Goal: Information Seeking & Learning: Learn about a topic

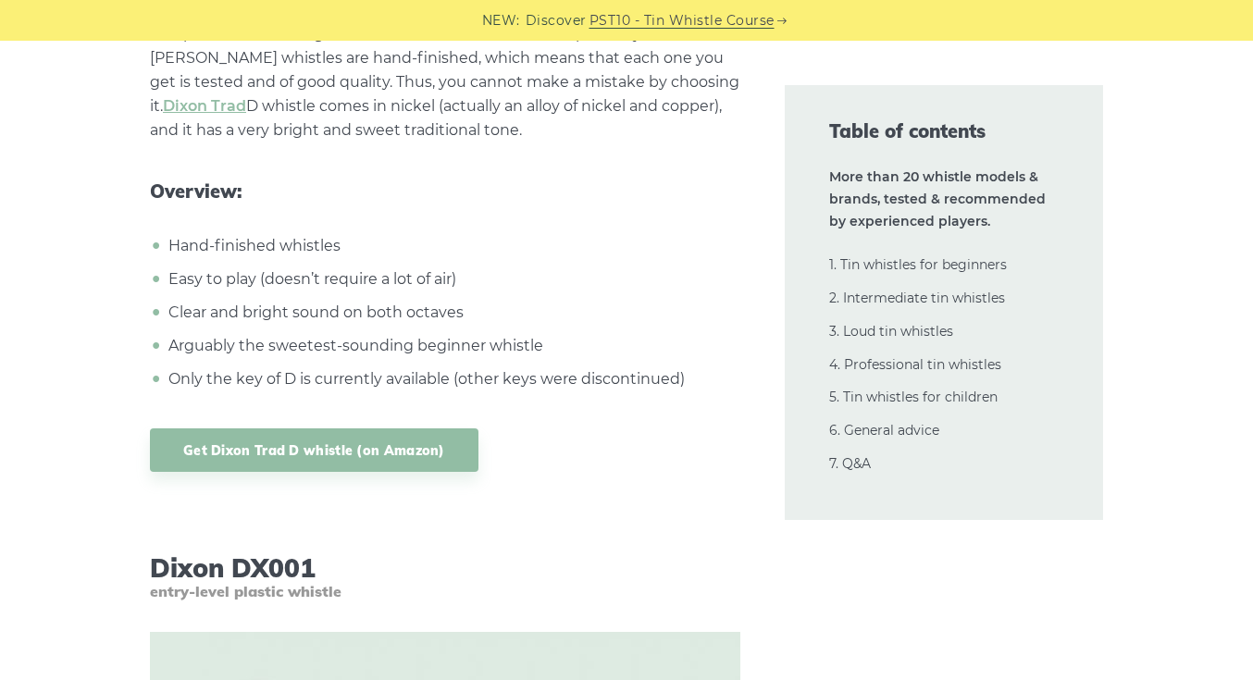
scroll to position [8502, 0]
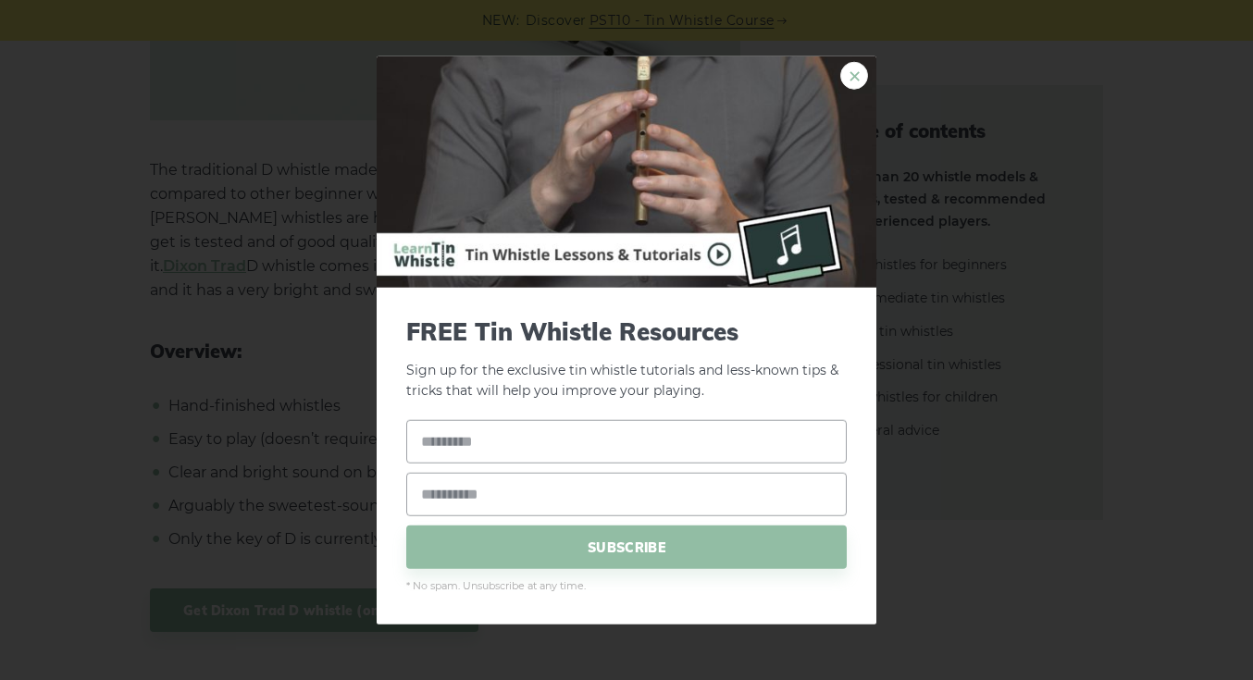
click at [860, 75] on link "×" at bounding box center [854, 75] width 28 height 28
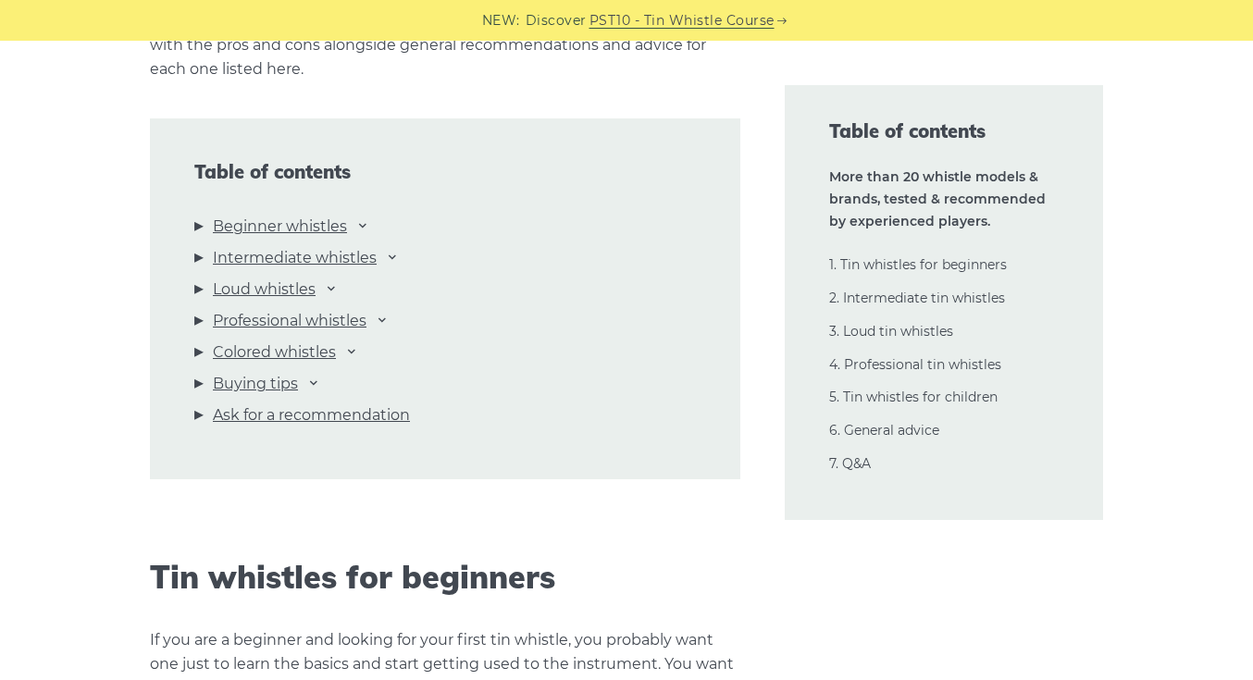
scroll to position [2110, 0]
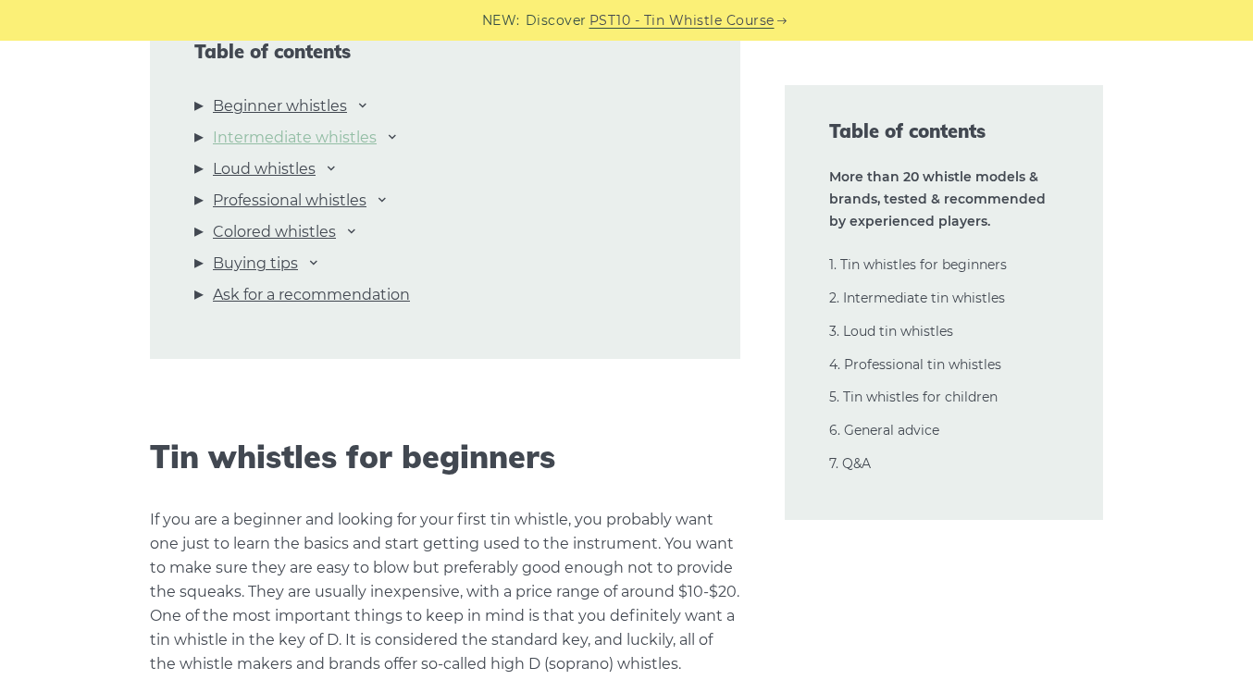
click at [276, 138] on link "Intermediate whistles" at bounding box center [295, 138] width 164 height 24
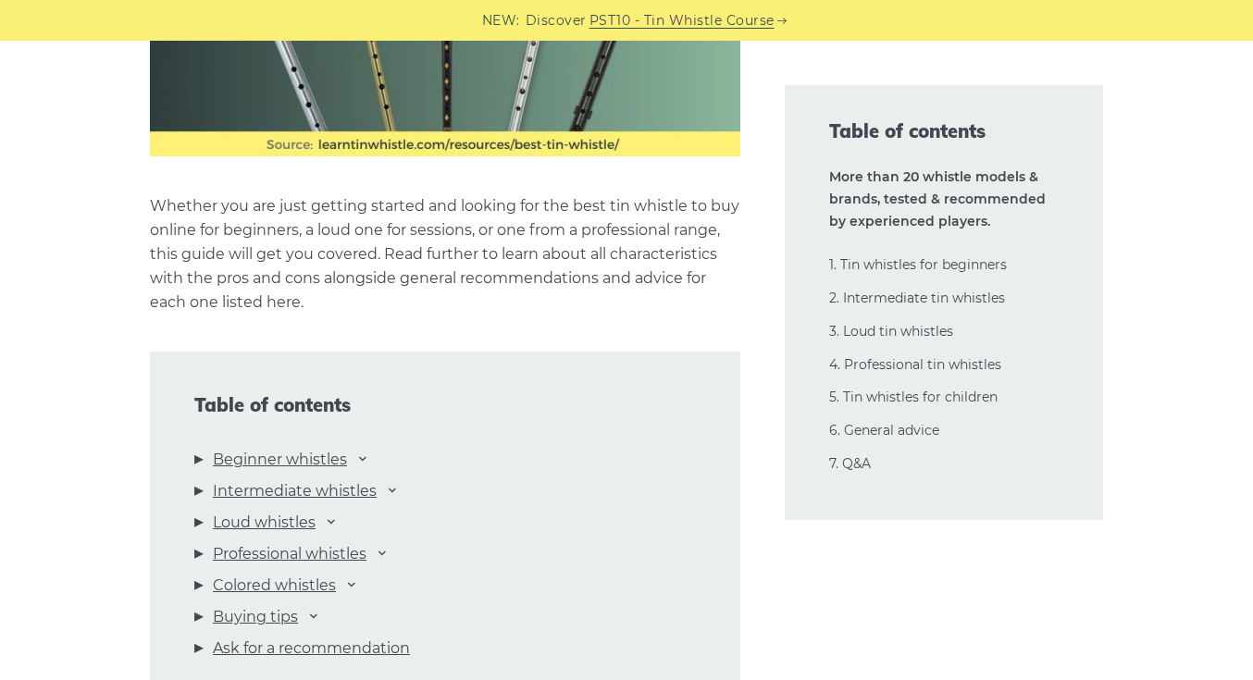
scroll to position [1836, 0]
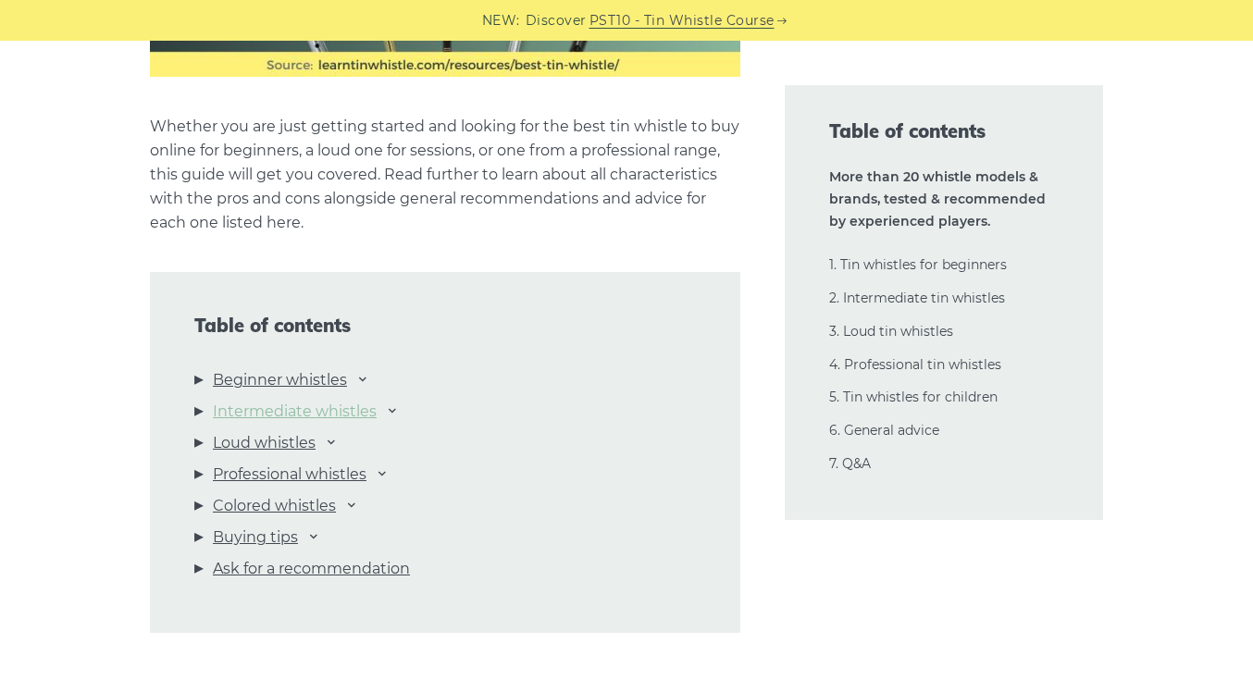
click at [341, 407] on link "Intermediate whistles" at bounding box center [295, 412] width 164 height 24
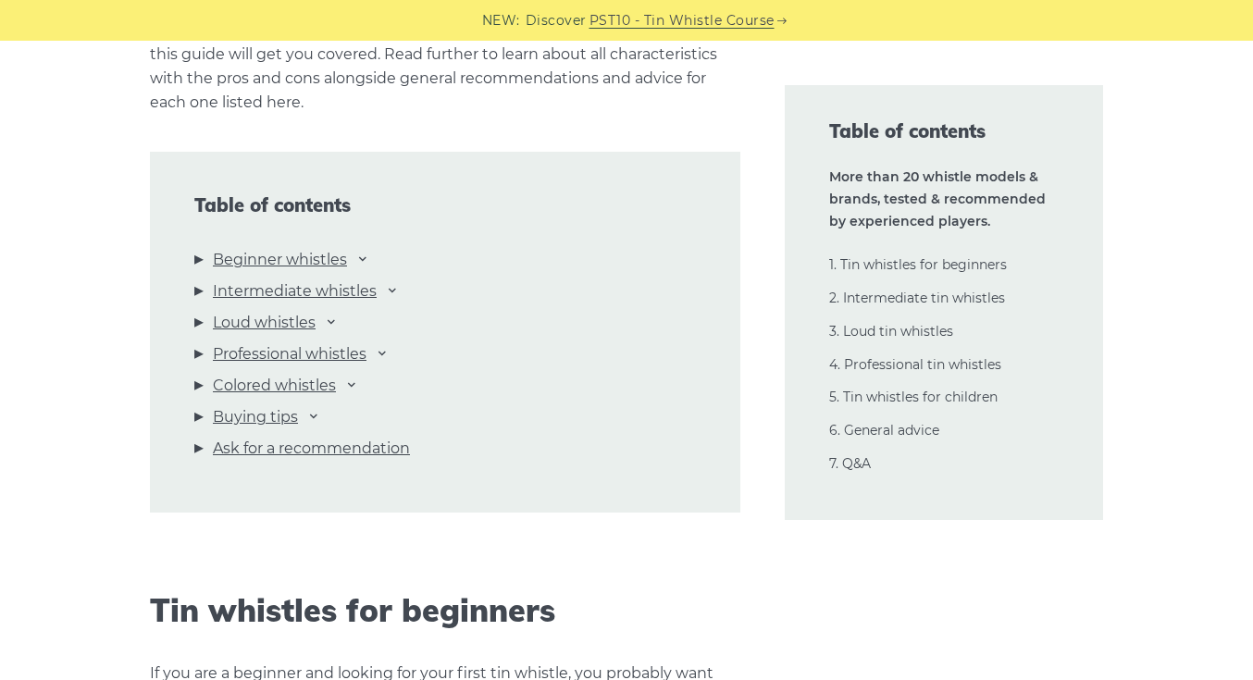
scroll to position [2155, 0]
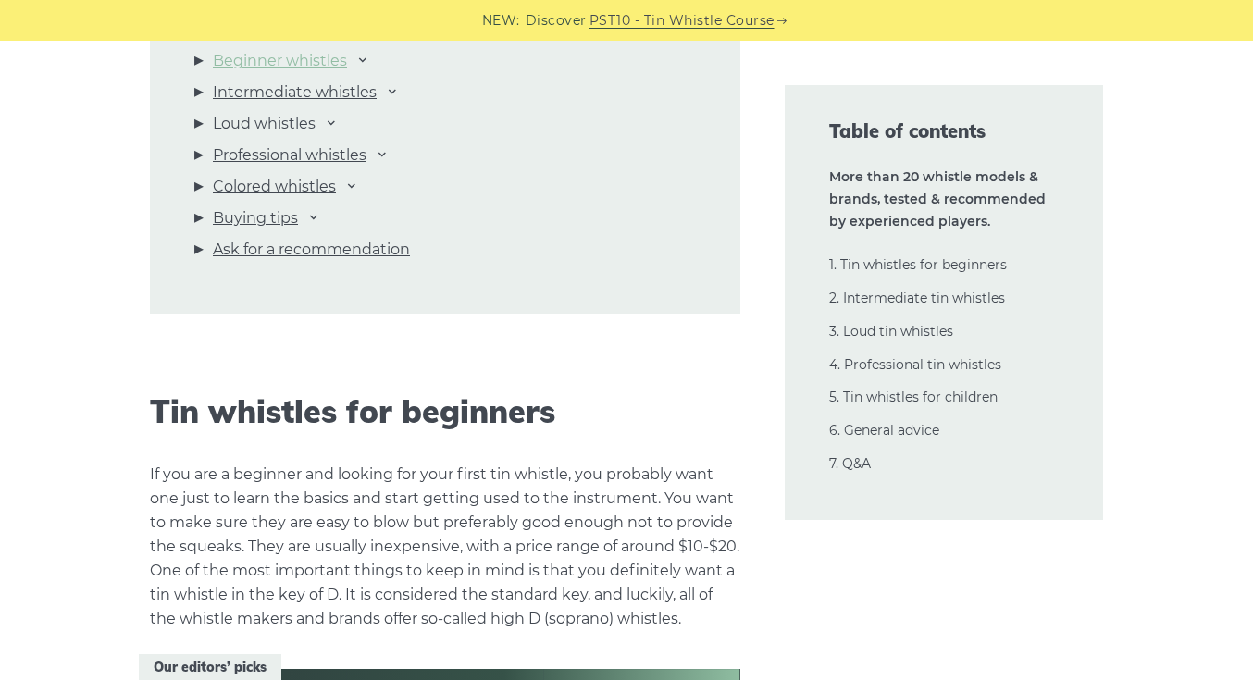
click at [314, 66] on link "Beginner whistles" at bounding box center [280, 61] width 134 height 24
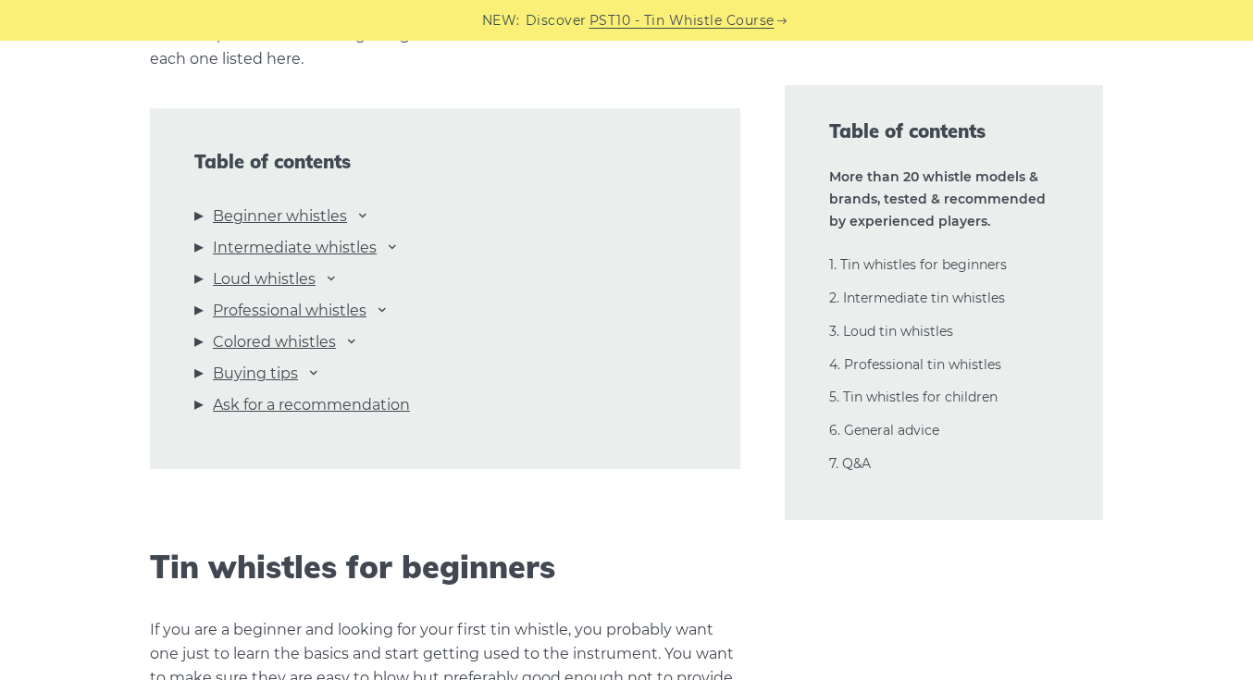
scroll to position [2080, 0]
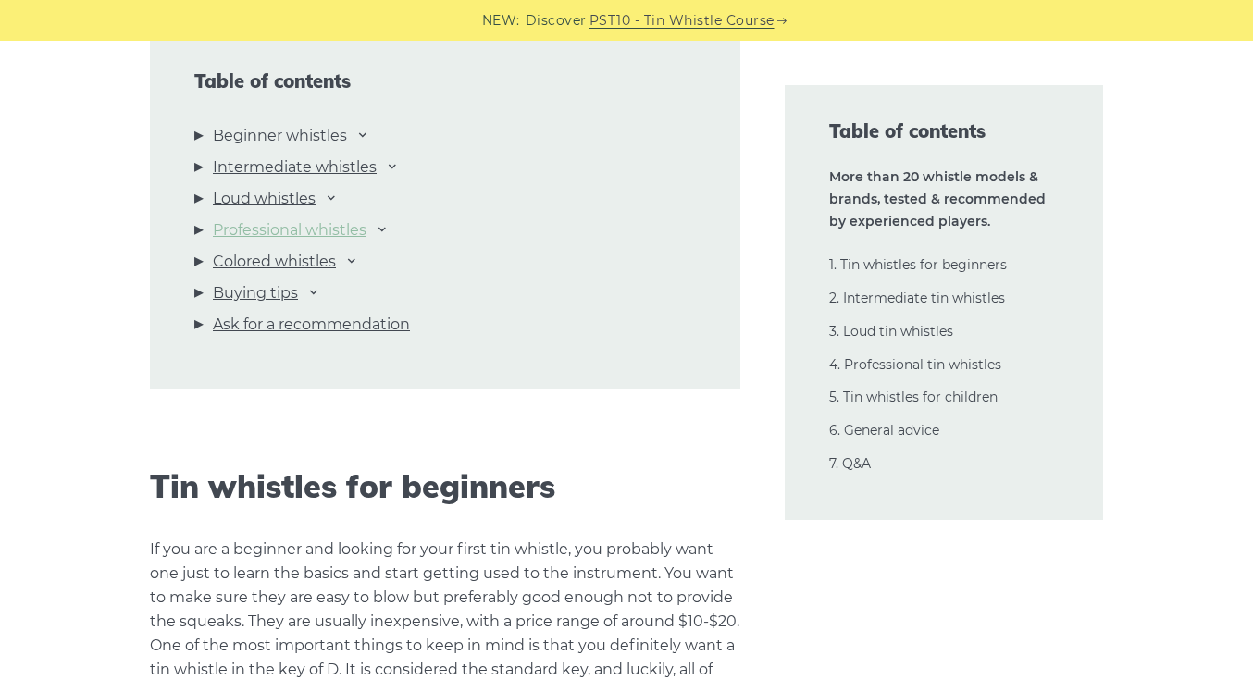
click at [271, 224] on link "Professional whistles" at bounding box center [290, 230] width 154 height 24
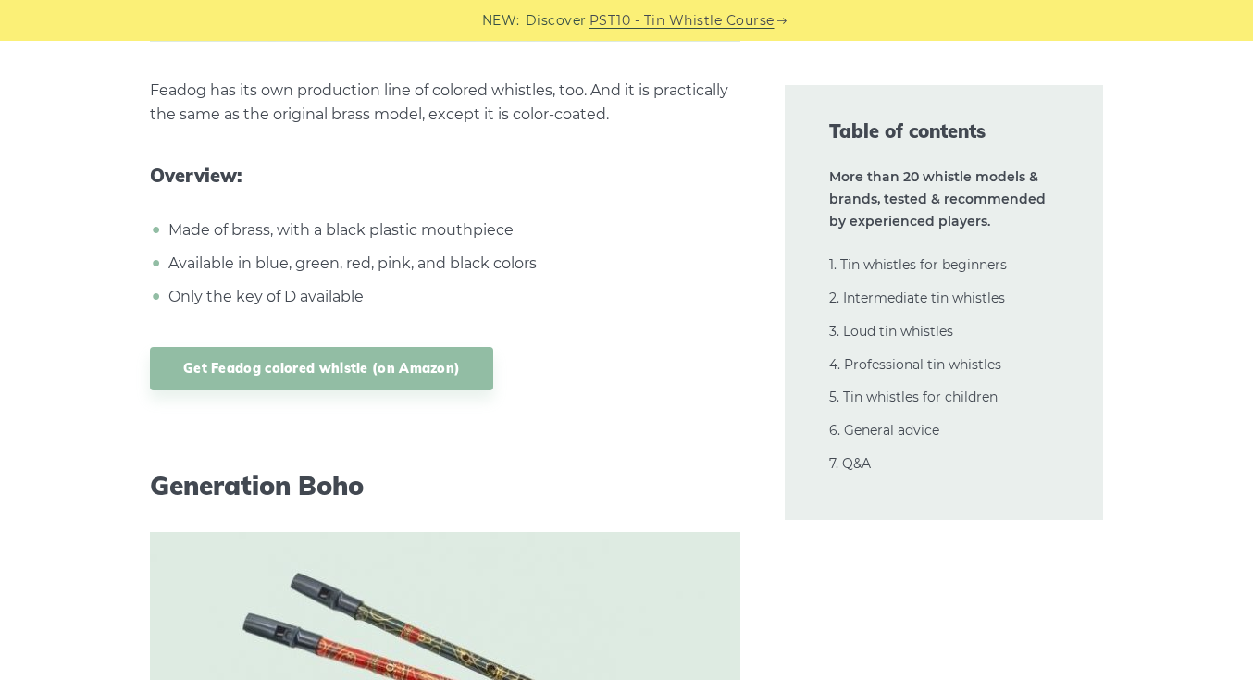
scroll to position [37357, 0]
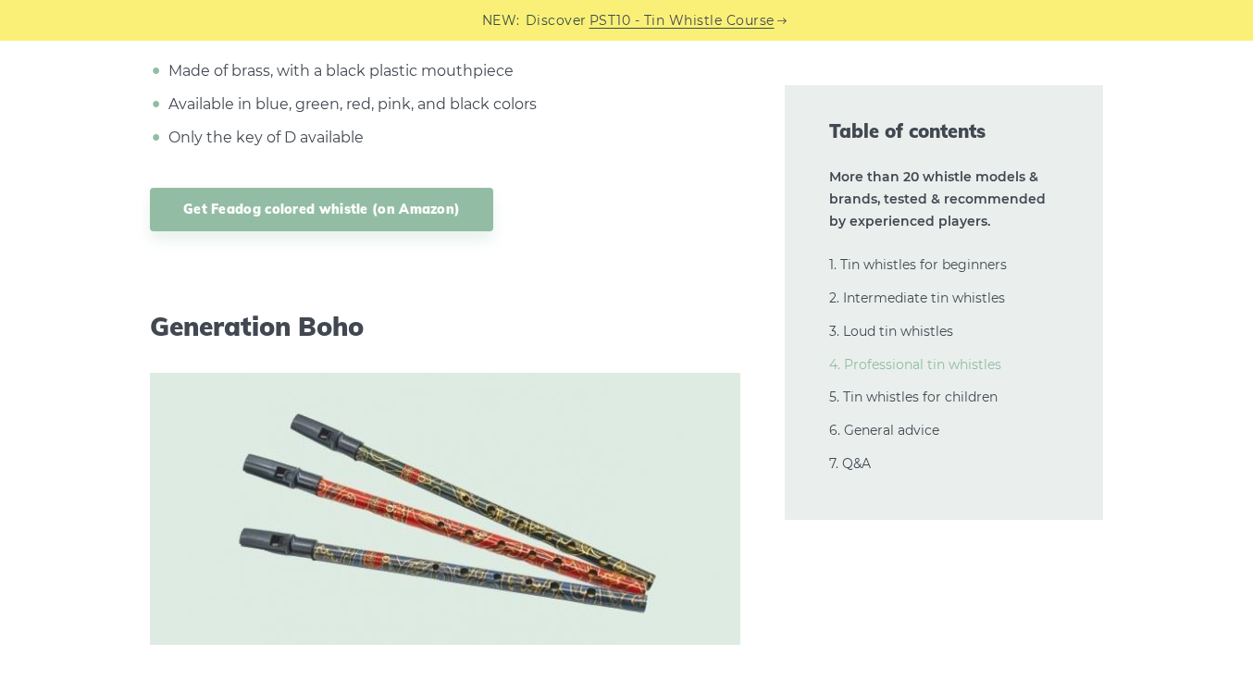
click at [939, 363] on link "4. Professional tin whistles" at bounding box center [915, 364] width 172 height 17
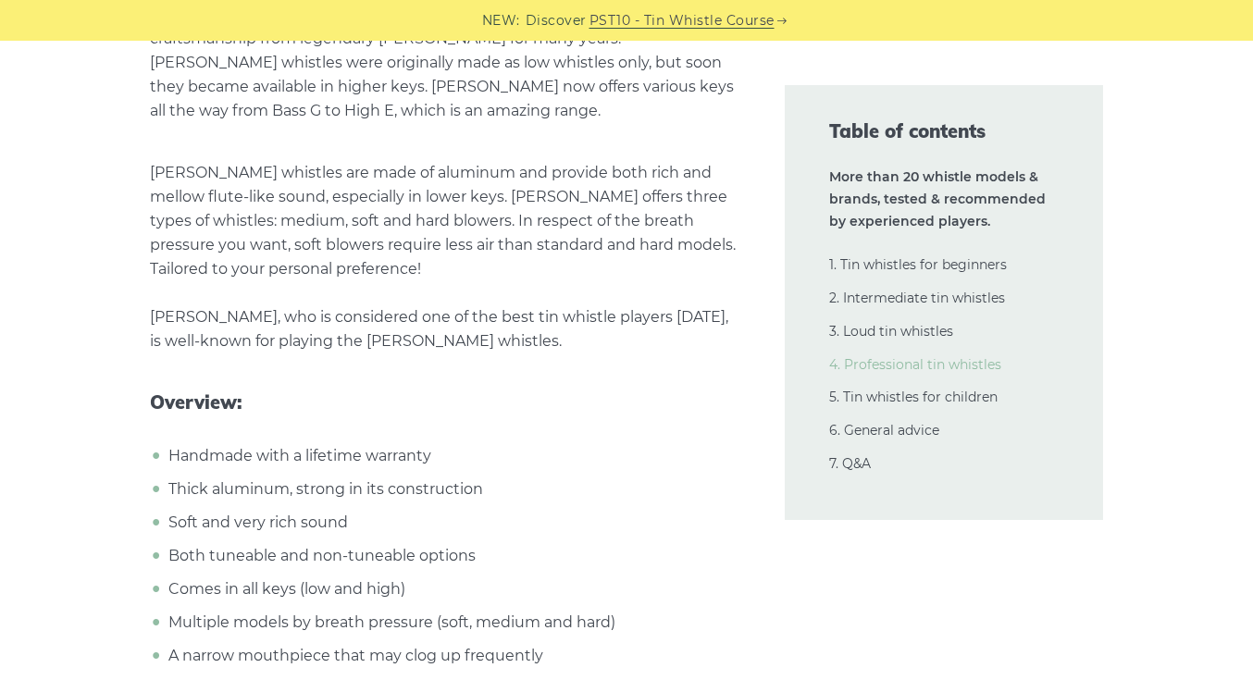
scroll to position [25941, 0]
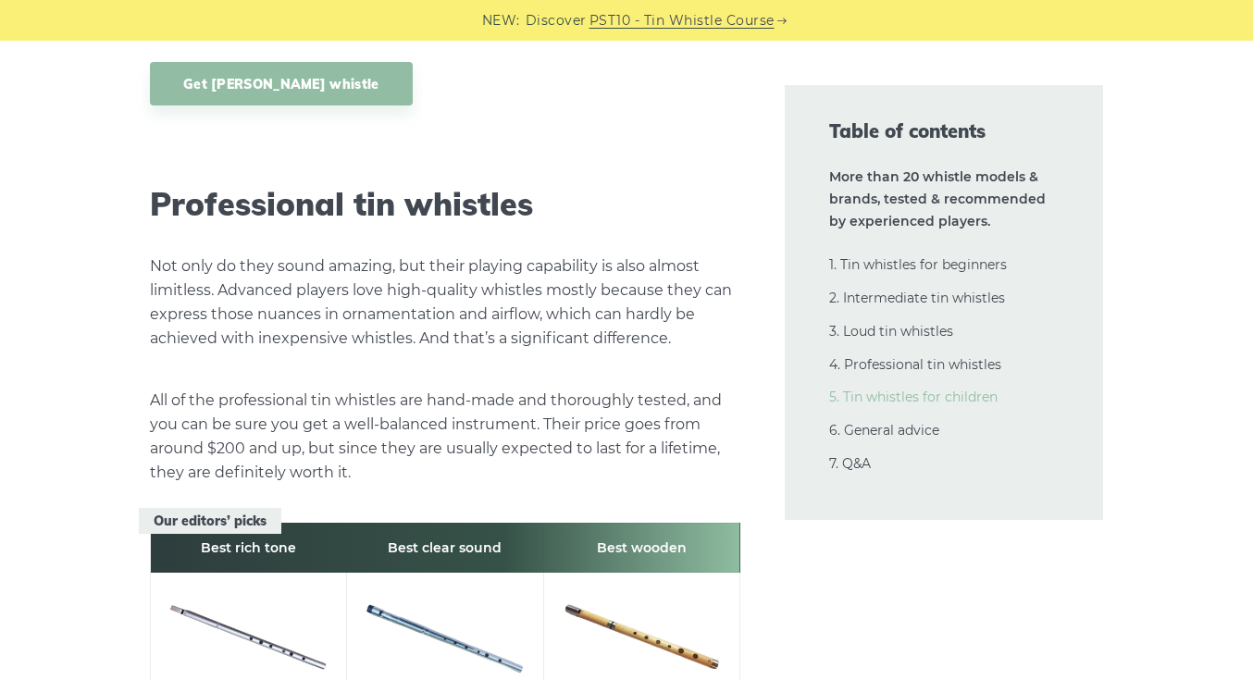
click at [875, 393] on link "5. Tin whistles for children" at bounding box center [913, 397] width 168 height 17
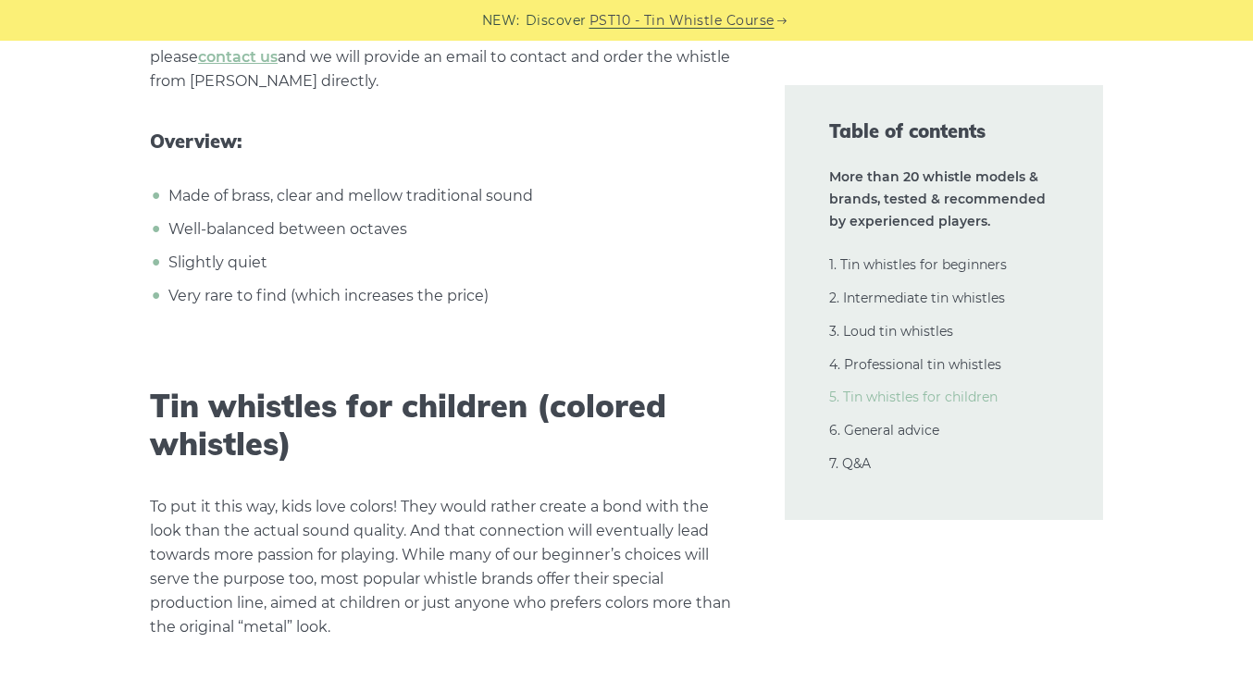
scroll to position [33601, 0]
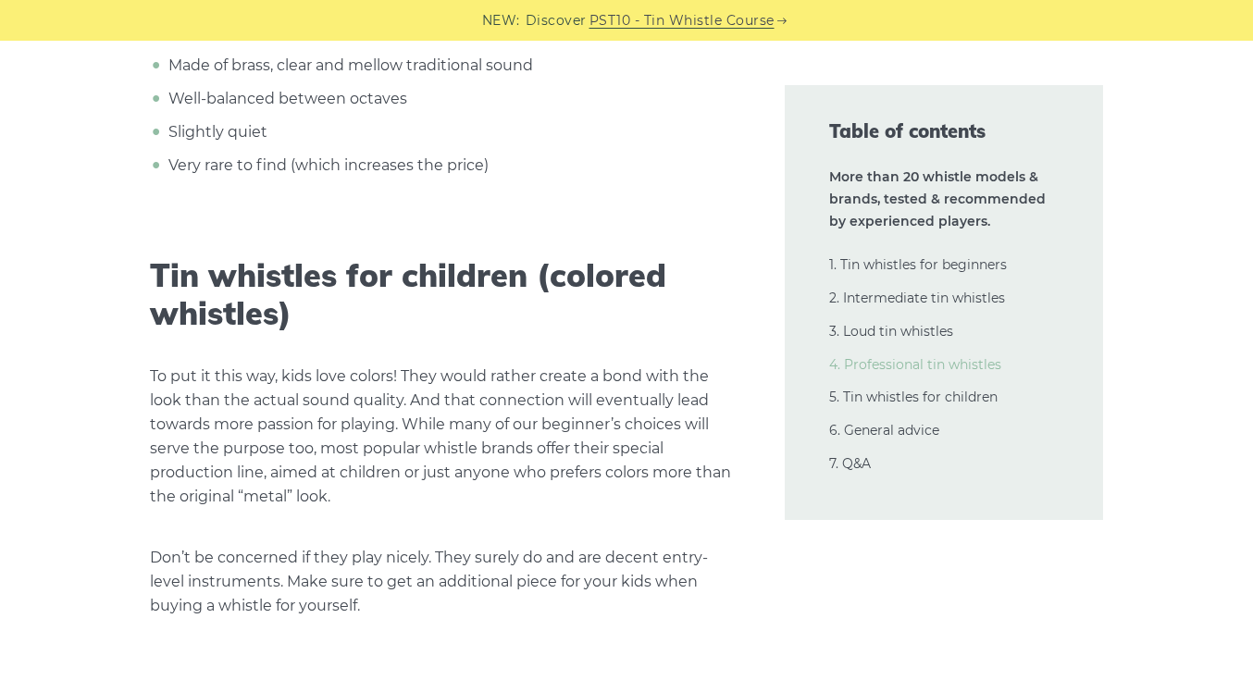
click at [887, 366] on link "4. Professional tin whistles" at bounding box center [915, 364] width 172 height 17
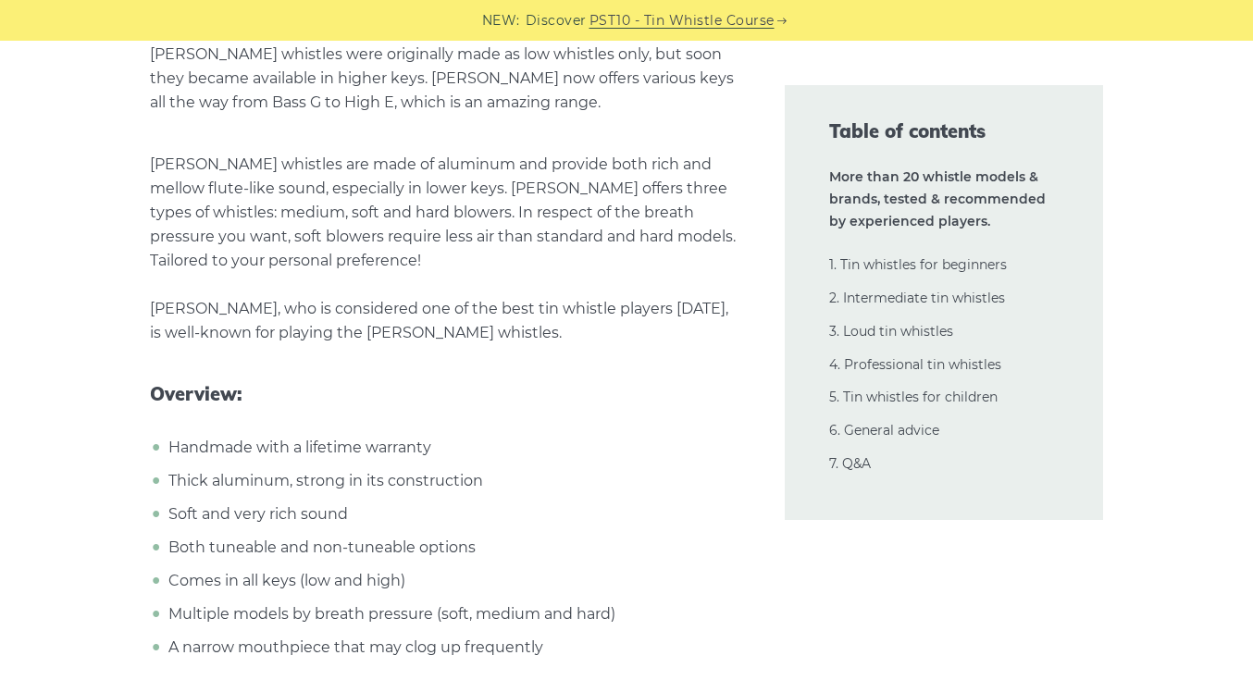
scroll to position [26767, 0]
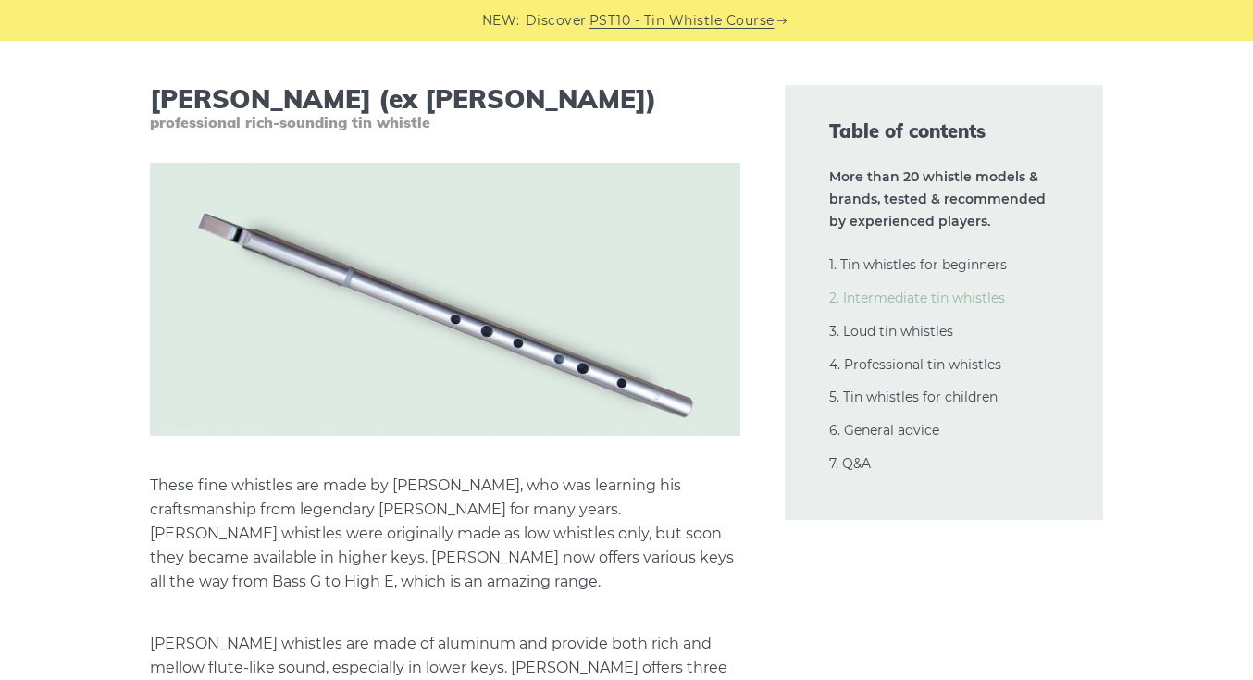
click at [872, 294] on link "2. Intermediate tin whistles" at bounding box center [917, 298] width 176 height 17
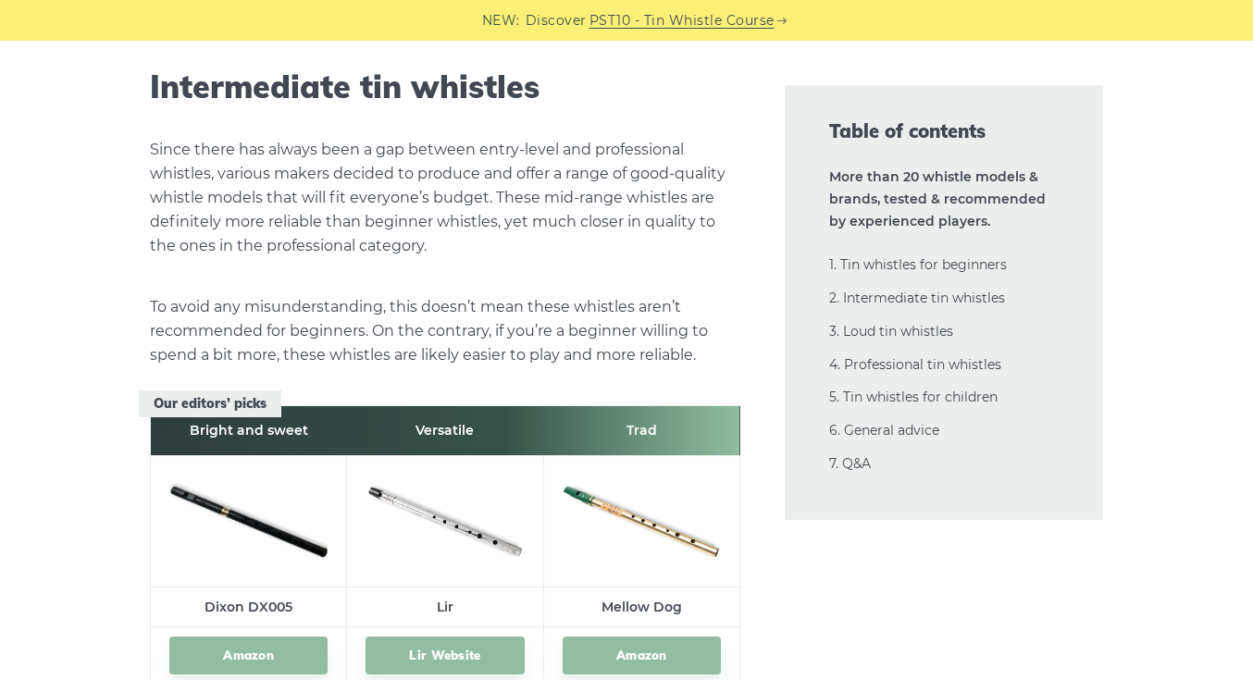
scroll to position [10390, 0]
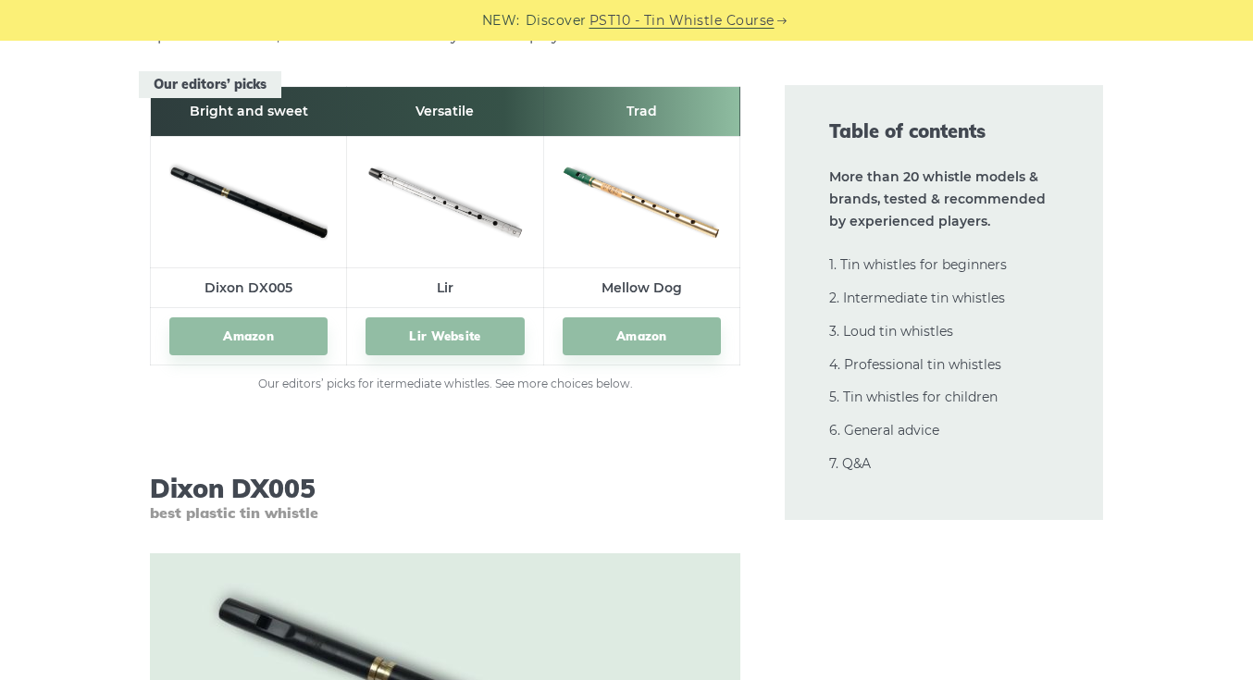
click at [635, 291] on td "Mellow Dog" at bounding box center [641, 287] width 196 height 41
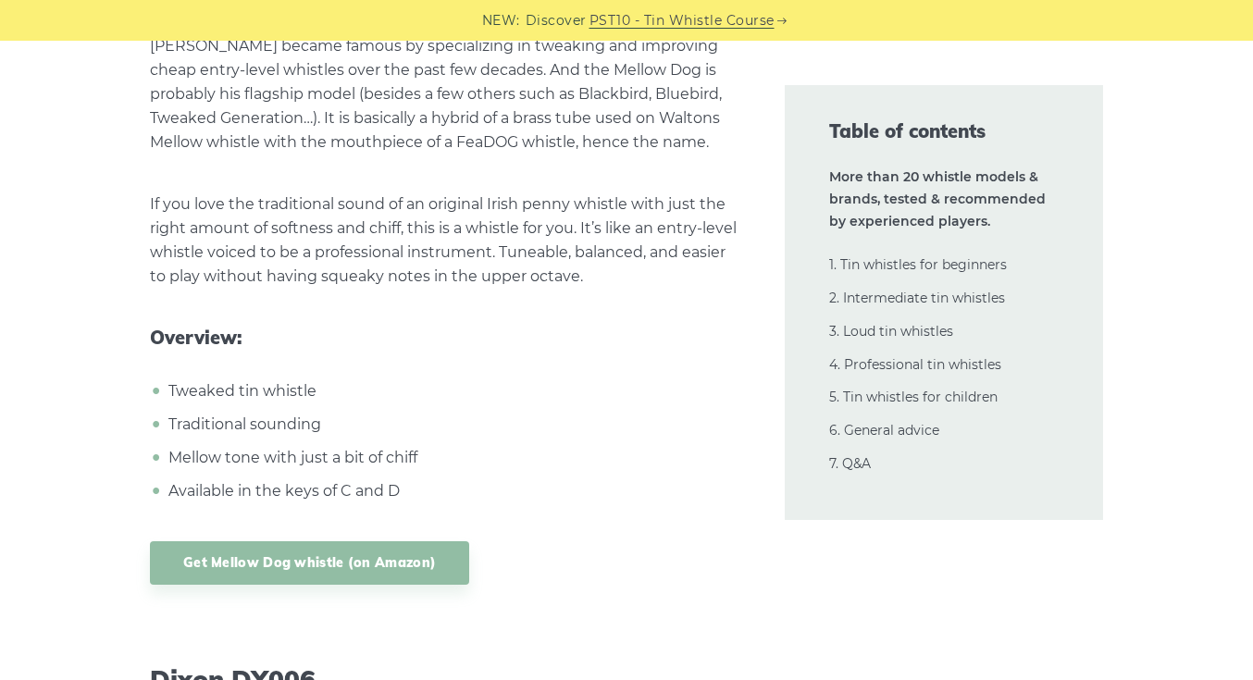
scroll to position [17536, 0]
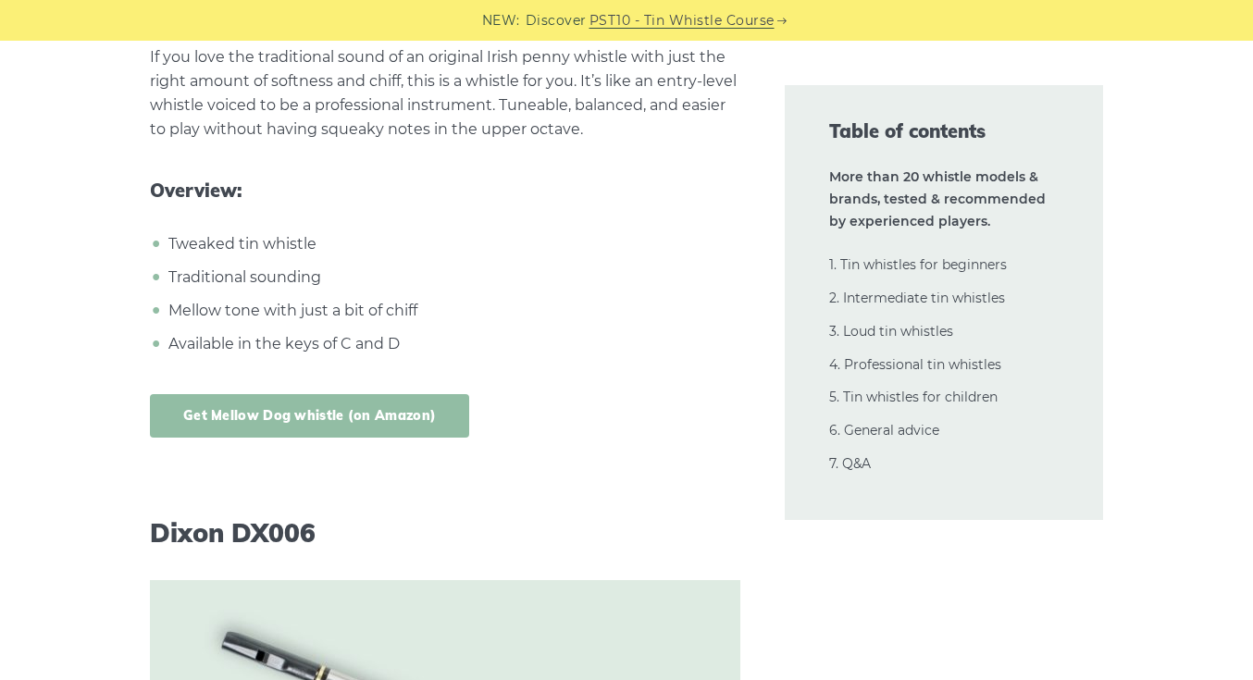
click at [395, 394] on link "Get Mellow Dog whistle (on Amazon)" at bounding box center [309, 415] width 319 height 43
